Goal: Check status

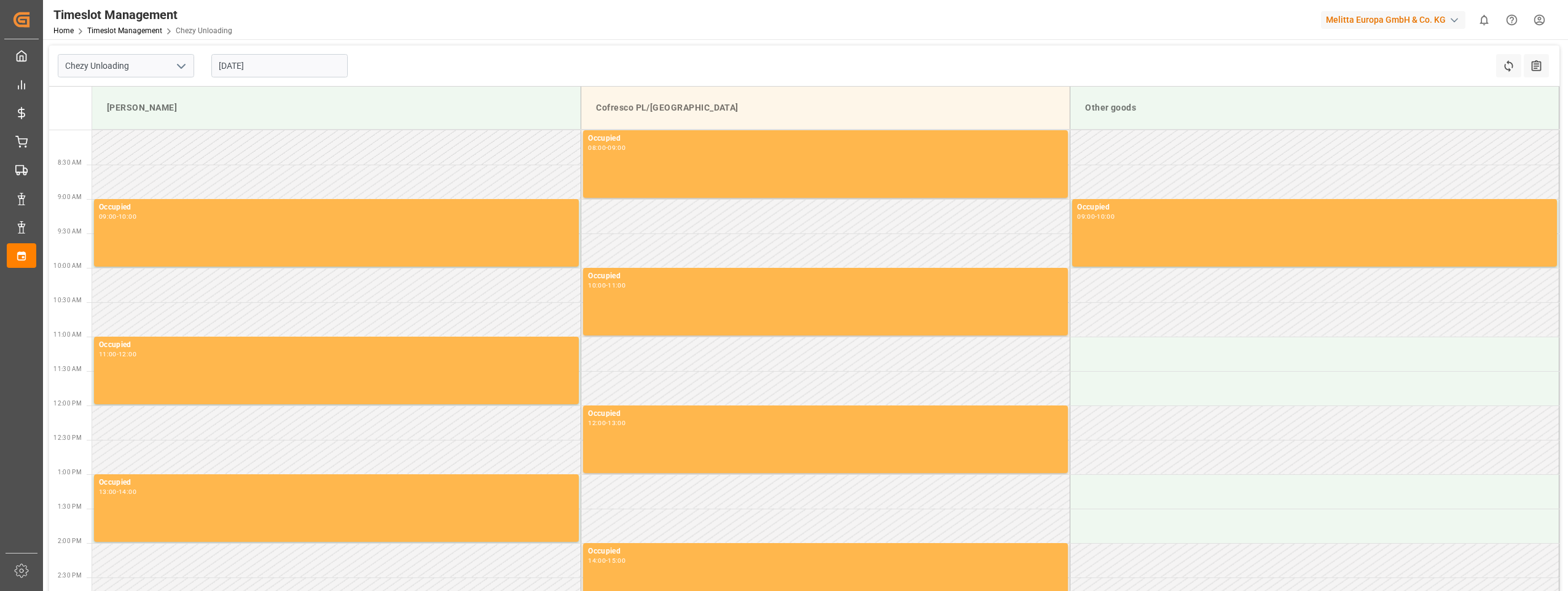
click at [233, 74] on input "[DATE]" at bounding box center [279, 65] width 137 height 23
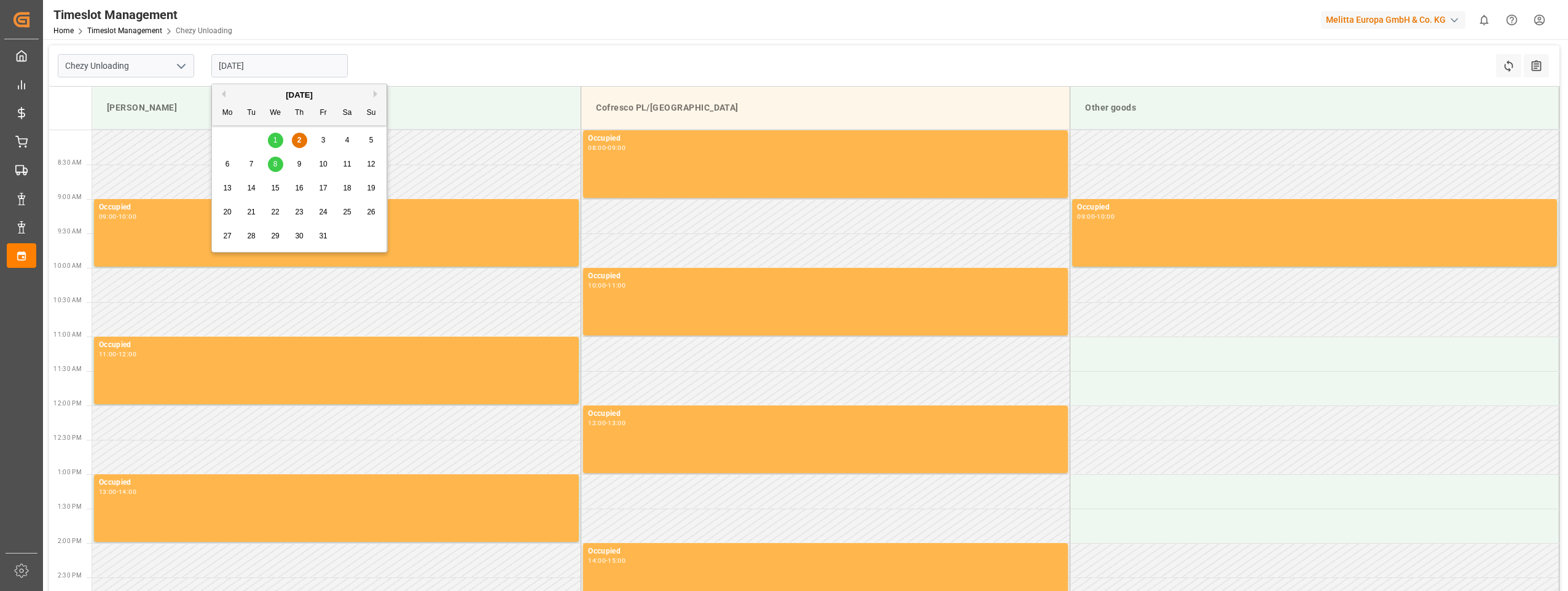
click at [304, 165] on div "9" at bounding box center [300, 164] width 15 height 15
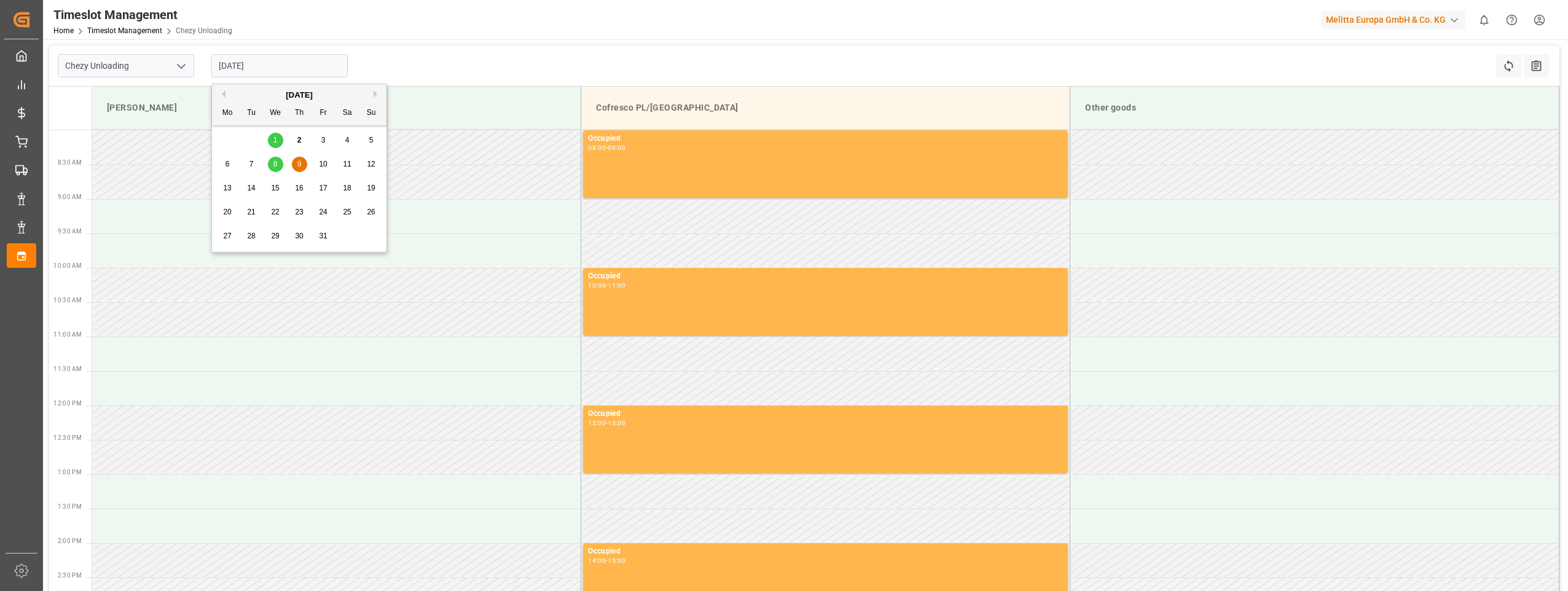
click at [226, 70] on input "09-10-2025" at bounding box center [279, 65] width 137 height 23
click at [273, 164] on span "8" at bounding box center [275, 164] width 4 height 9
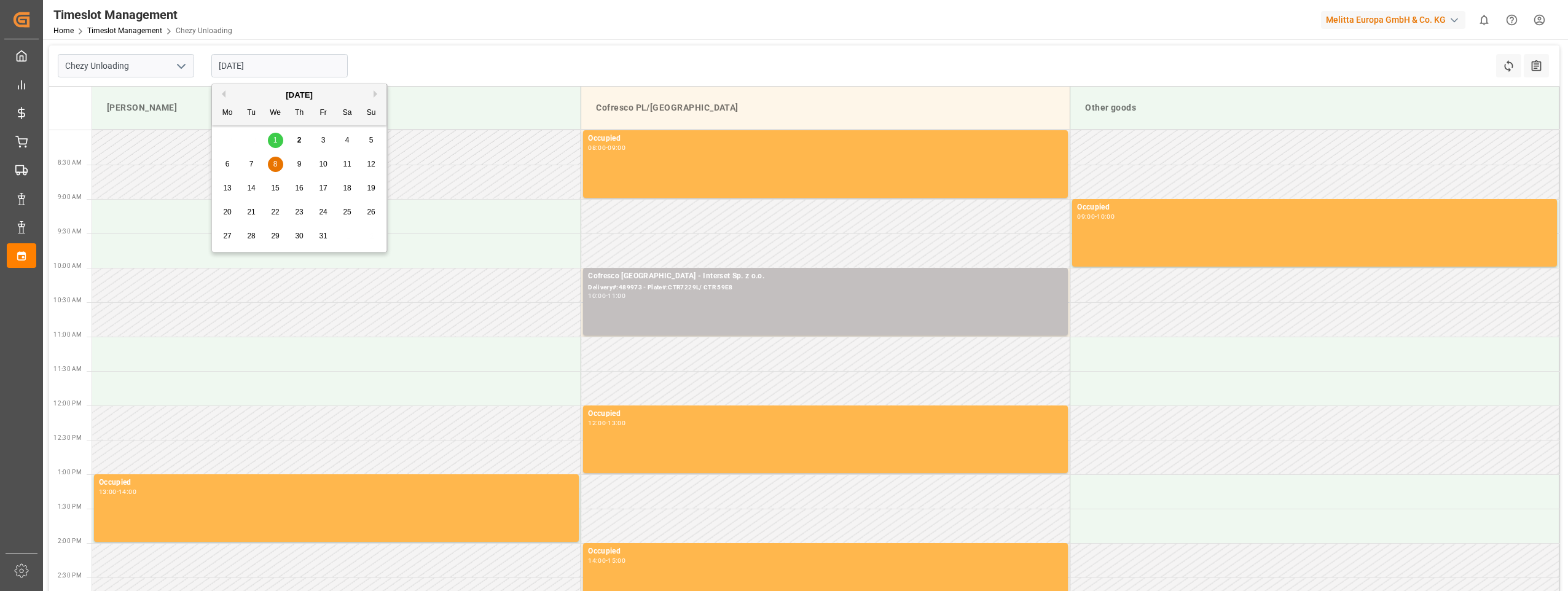
click at [228, 66] on input "08-10-2025" at bounding box center [279, 65] width 137 height 23
click at [325, 161] on span "10" at bounding box center [322, 164] width 8 height 9
type input "10-10-2025"
